Goal: Navigation & Orientation: Find specific page/section

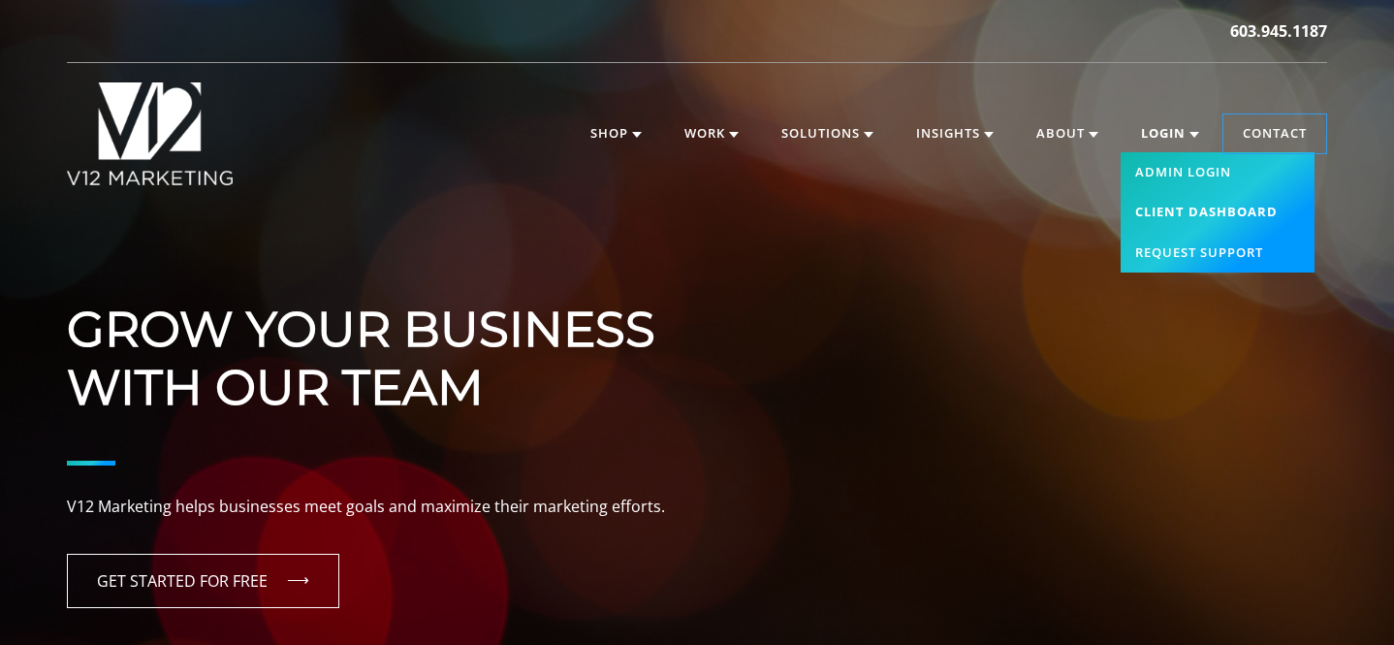
click at [1182, 216] on link "Client Dashboard" at bounding box center [1218, 212] width 194 height 41
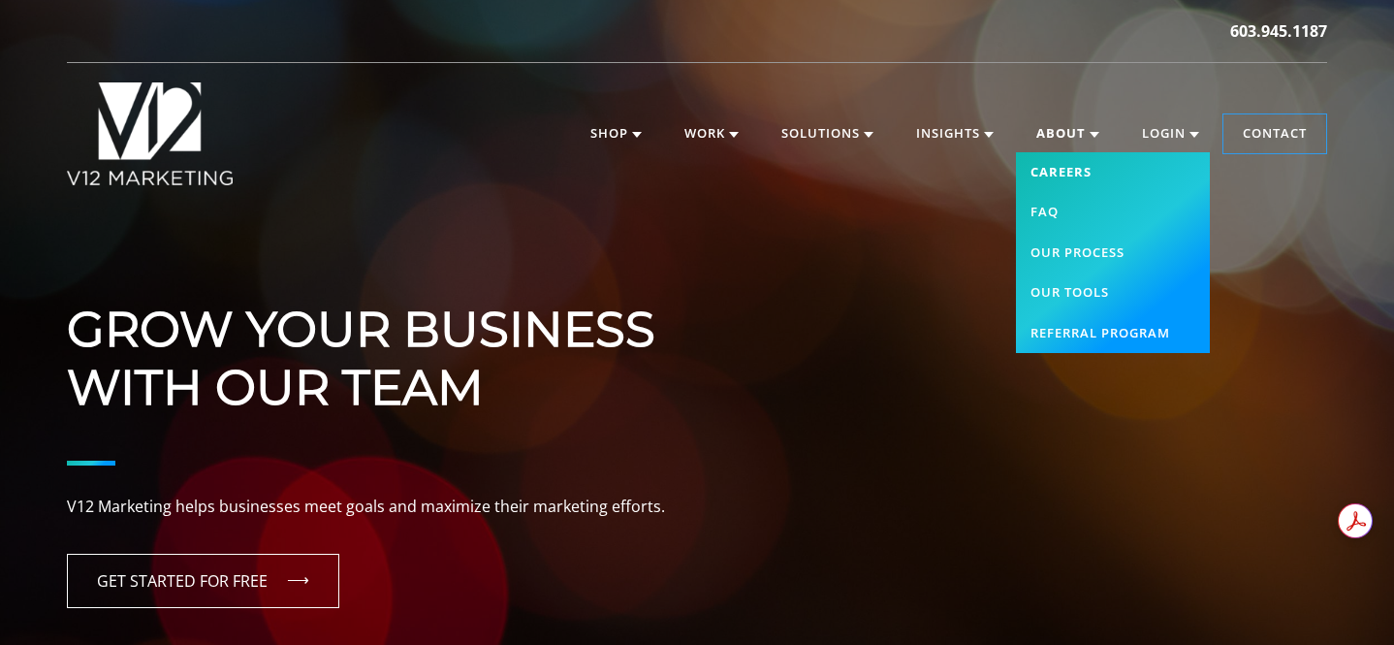
click at [1079, 152] on link "Careers" at bounding box center [1113, 172] width 194 height 41
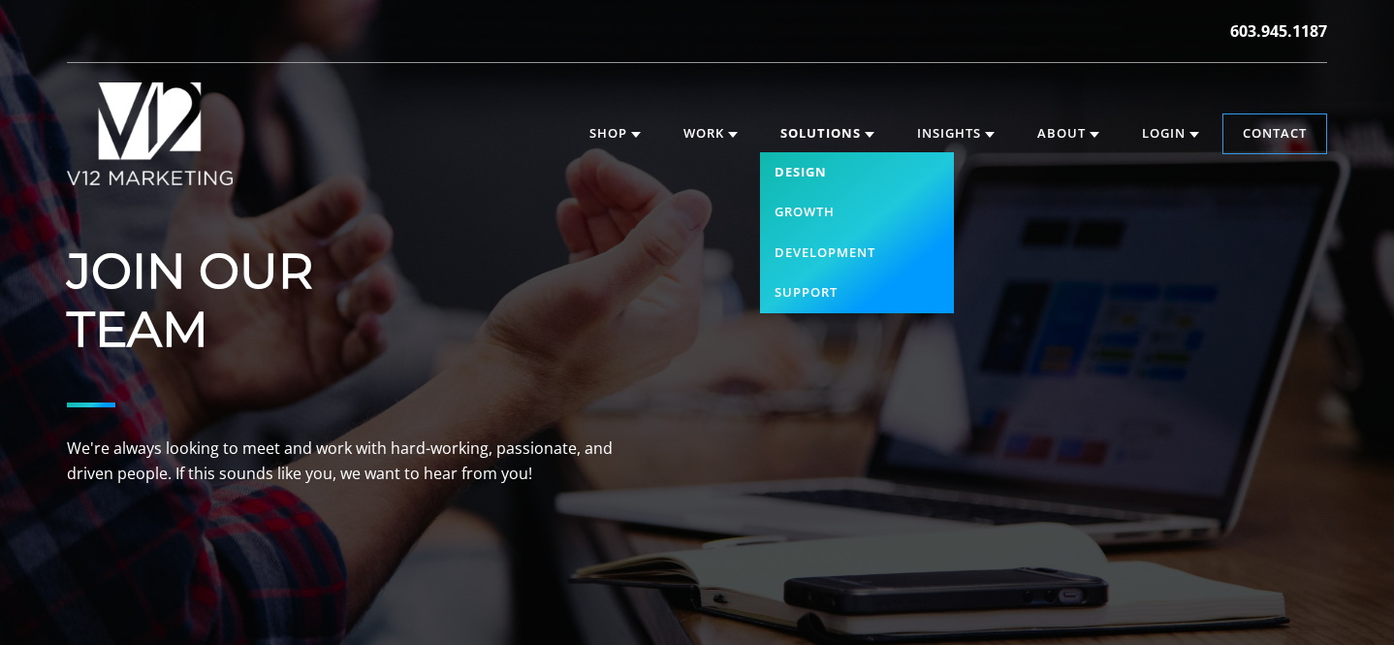
click at [795, 174] on link "Design" at bounding box center [857, 172] width 194 height 41
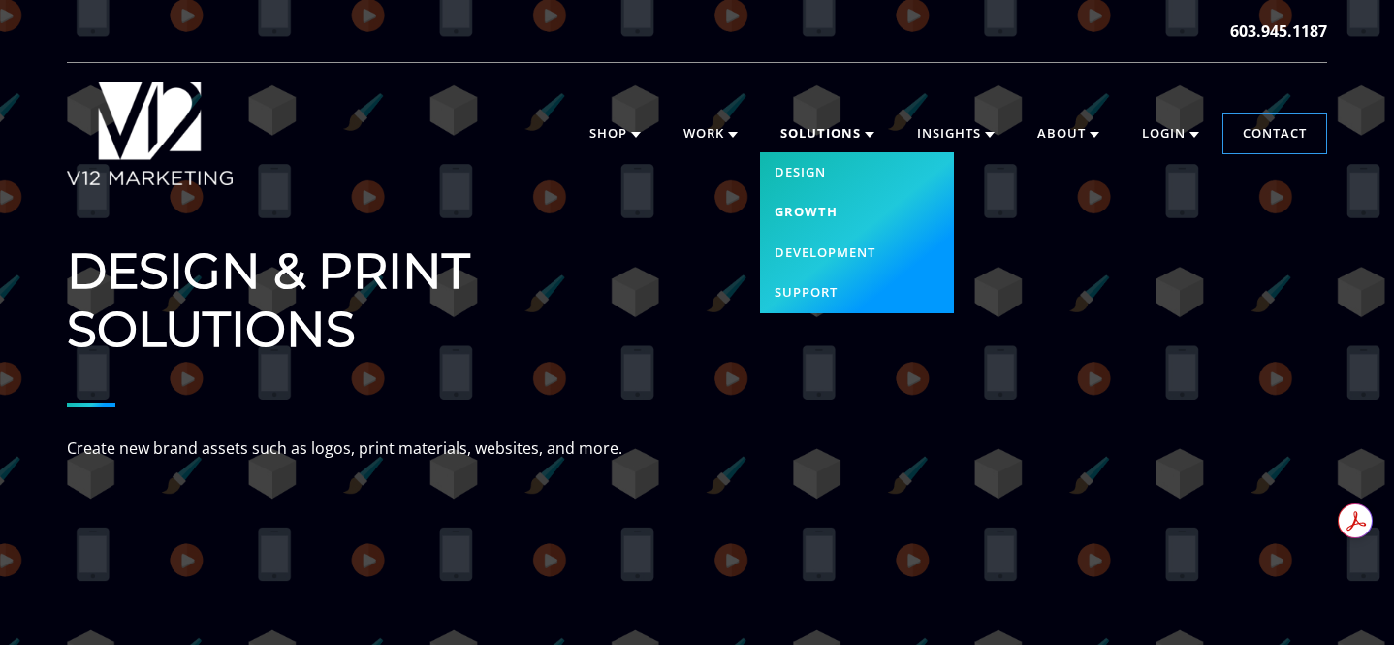
click at [807, 208] on link "Growth" at bounding box center [857, 212] width 194 height 41
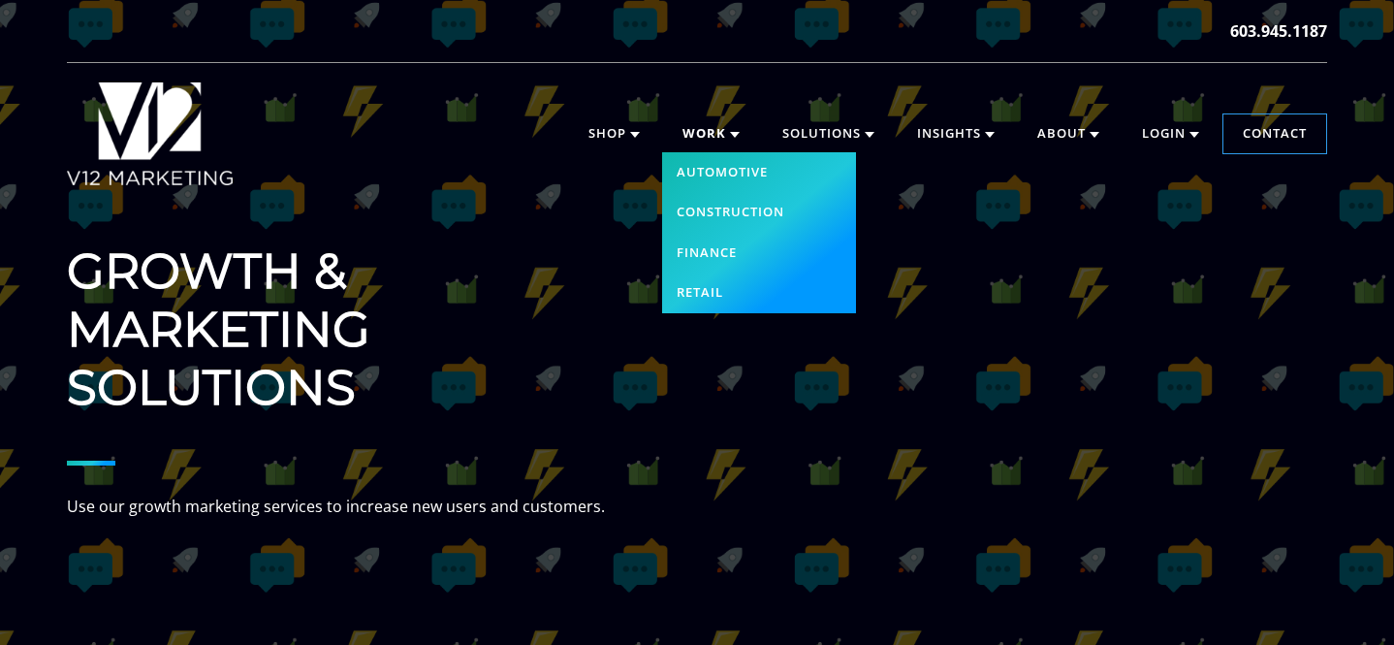
click at [692, 140] on link "Work" at bounding box center [711, 133] width 96 height 39
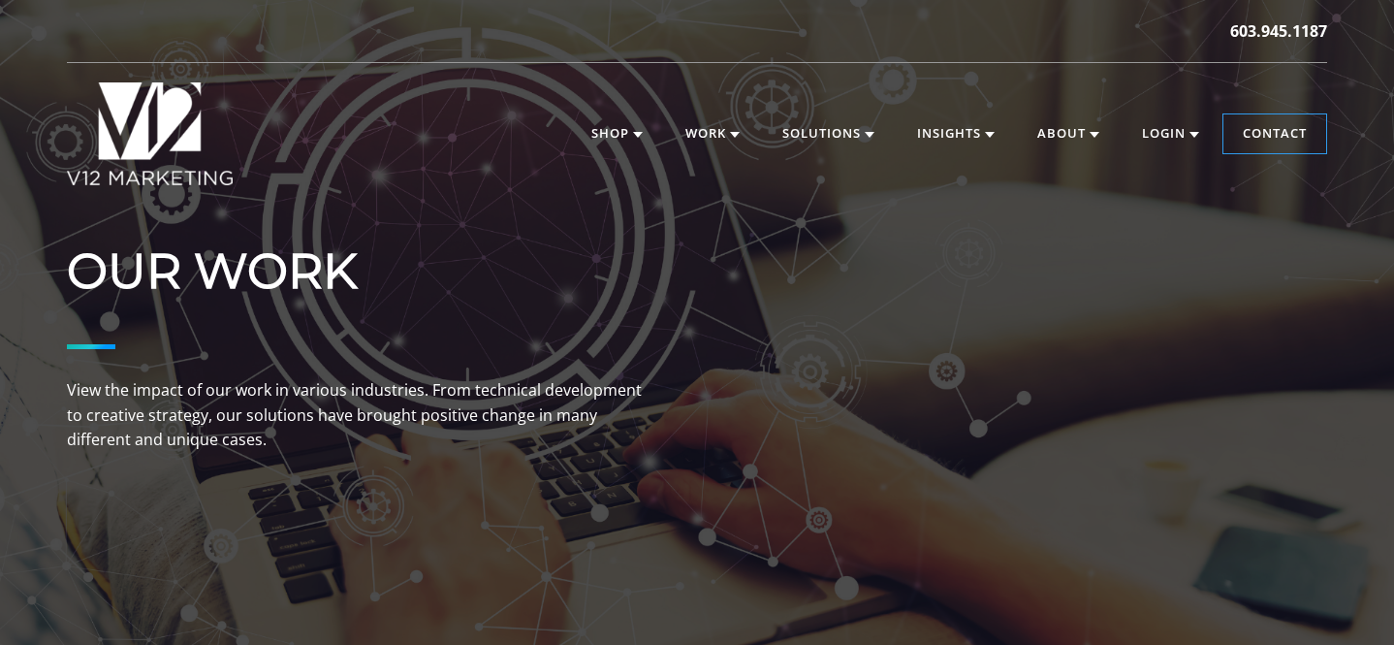
click at [163, 137] on img at bounding box center [150, 133] width 166 height 103
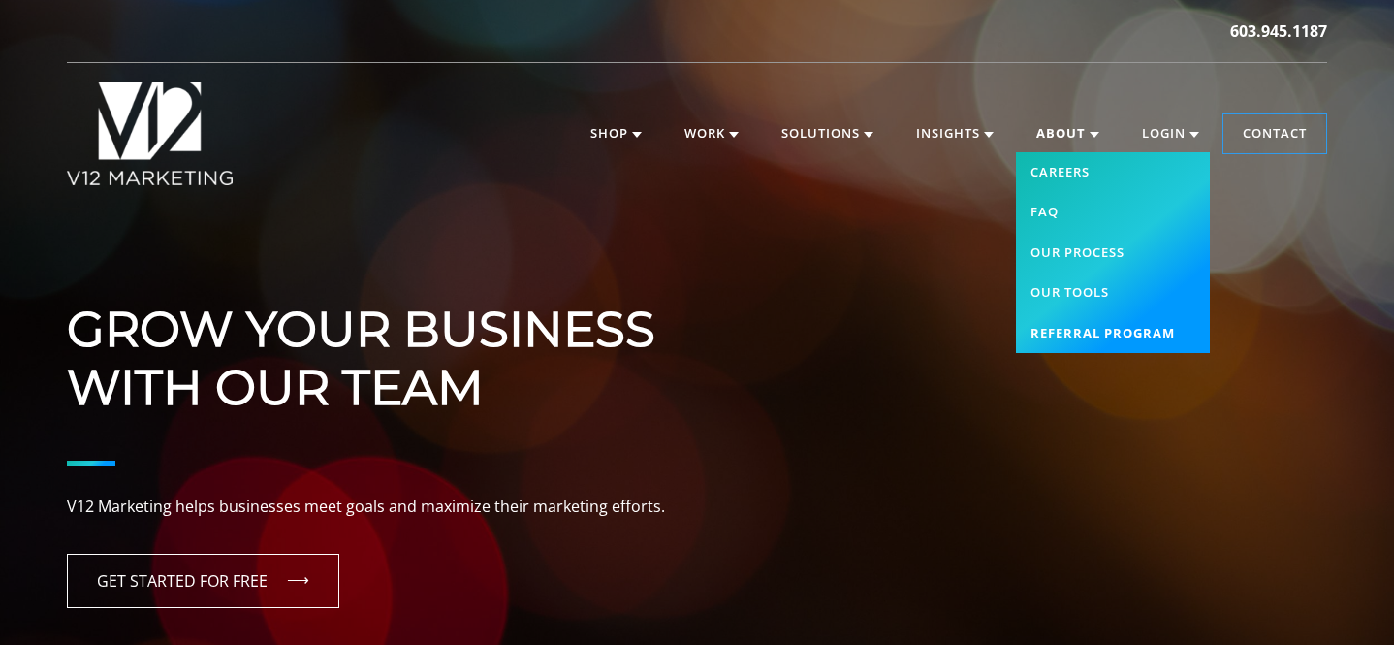
click at [1089, 334] on link "Referral Program" at bounding box center [1113, 333] width 194 height 41
